Goal: Task Accomplishment & Management: Use online tool/utility

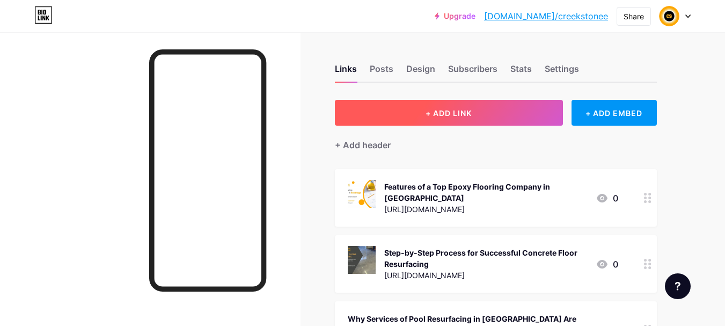
click at [548, 120] on button "+ ADD LINK" at bounding box center [449, 113] width 228 height 26
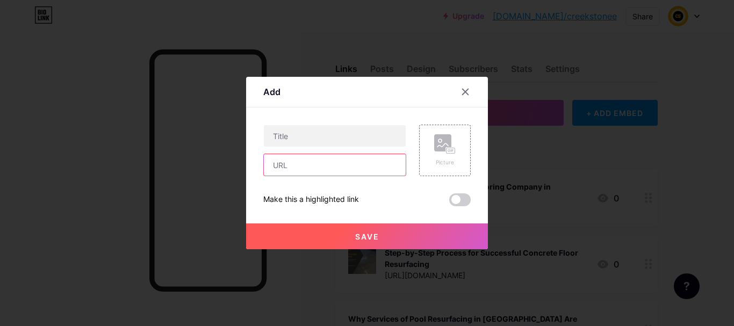
click at [354, 158] on input "text" at bounding box center [335, 164] width 142 height 21
click at [351, 112] on div "Content YouTube Play YouTube video without leaving your page. ADD Vimeo Play Vi…" at bounding box center [366, 156] width 207 height 99
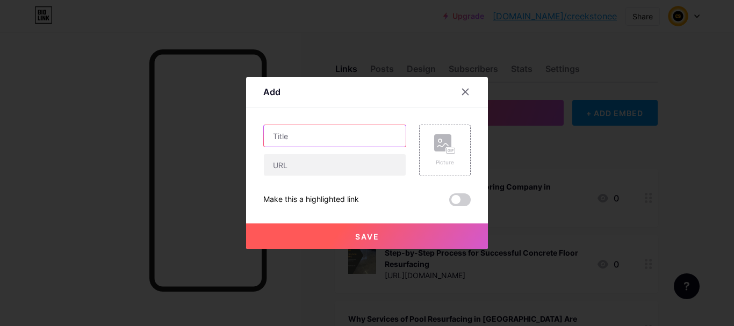
click at [342, 136] on input "text" at bounding box center [335, 135] width 142 height 21
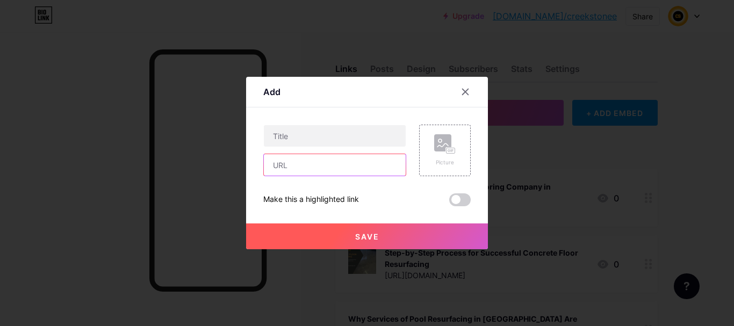
click at [300, 158] on input "text" at bounding box center [335, 164] width 142 height 21
paste input "[URL][DOMAIN_NAME]"
type input "[URL][DOMAIN_NAME]"
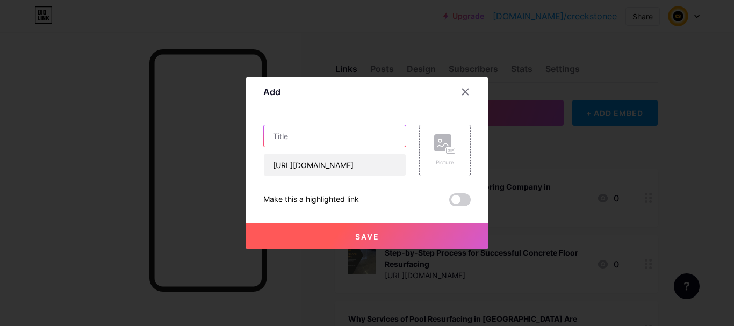
click at [297, 140] on input "text" at bounding box center [335, 135] width 142 height 21
paste input "Upgrade Your Pool Area with Professional Pool Deck Resurfacing"
type input "Upgrade Your Pool Area with Professional Pool Deck Resurfacing"
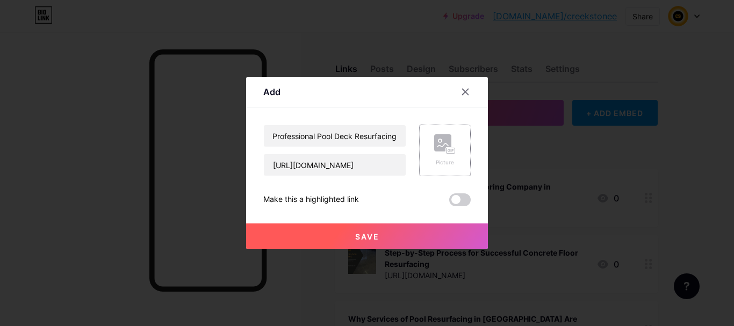
click at [429, 142] on div "Picture" at bounding box center [445, 151] width 52 height 52
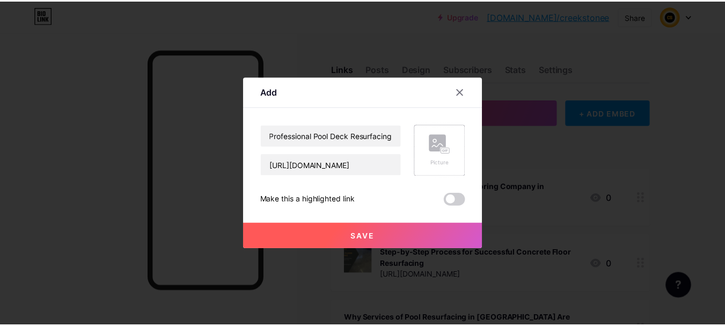
scroll to position [0, 0]
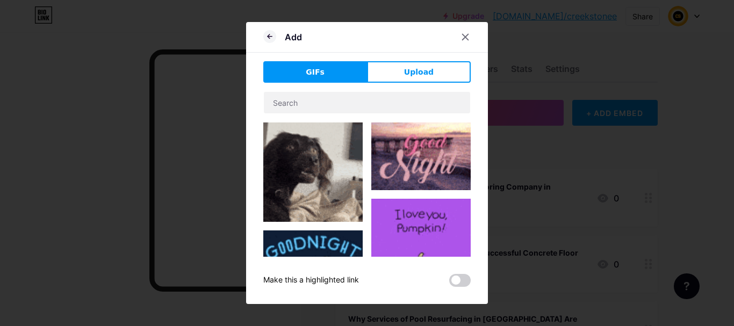
click at [433, 84] on div "GIFs Upload Content YouTube Play YouTube video without leaving your page. ADD V…" at bounding box center [366, 174] width 207 height 226
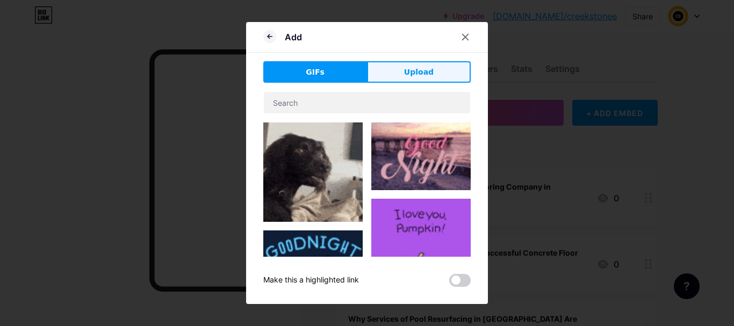
click at [427, 73] on span "Upload" at bounding box center [419, 72] width 30 height 11
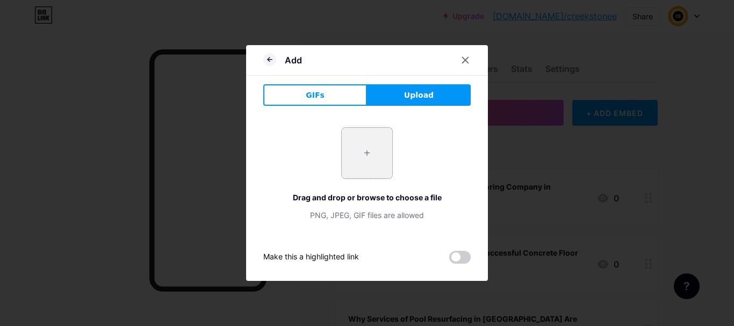
click at [365, 155] on input "file" at bounding box center [367, 153] width 50 height 50
type input "C:\fakepath\Concrete Polishing How It Turns Plain Floors into Stunning Surfaces…"
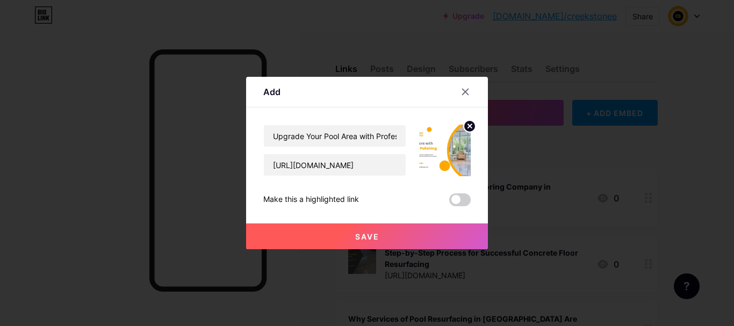
click at [393, 234] on button "Save" at bounding box center [367, 236] width 242 height 26
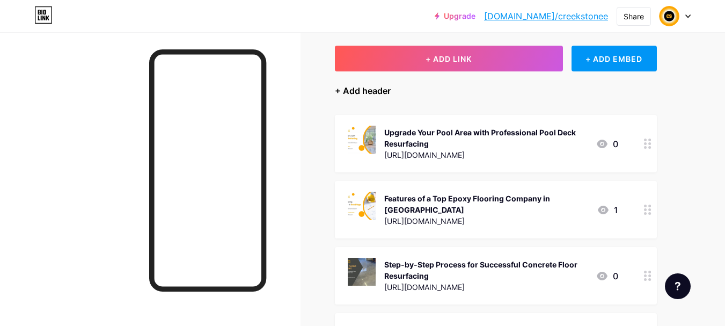
scroll to position [54, 0]
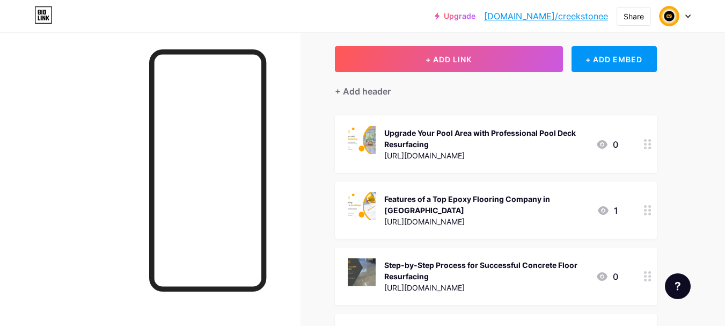
click at [578, 13] on link "[DOMAIN_NAME]/creekstonee" at bounding box center [546, 16] width 124 height 13
